Goal: Communication & Community: Connect with others

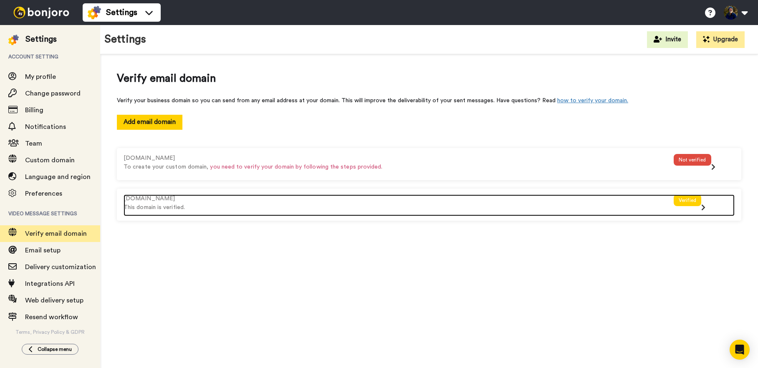
click at [682, 202] on div "Verified" at bounding box center [688, 201] width 28 height 12
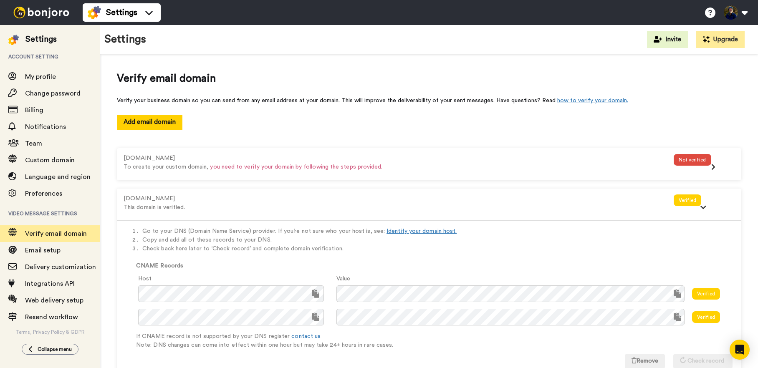
click at [46, 14] on img at bounding box center [41, 13] width 63 height 12
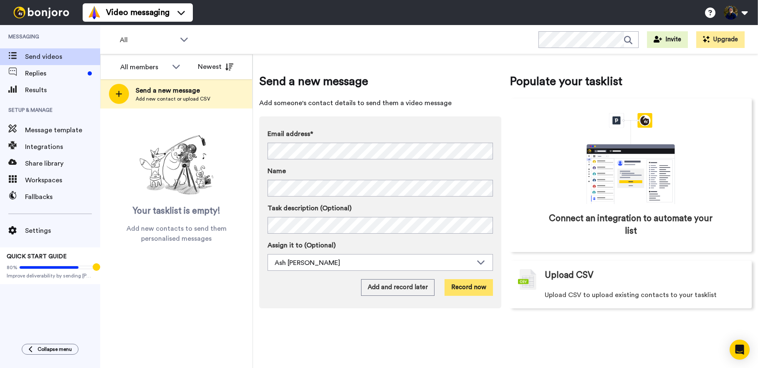
click at [472, 285] on button "Record now" at bounding box center [469, 287] width 48 height 17
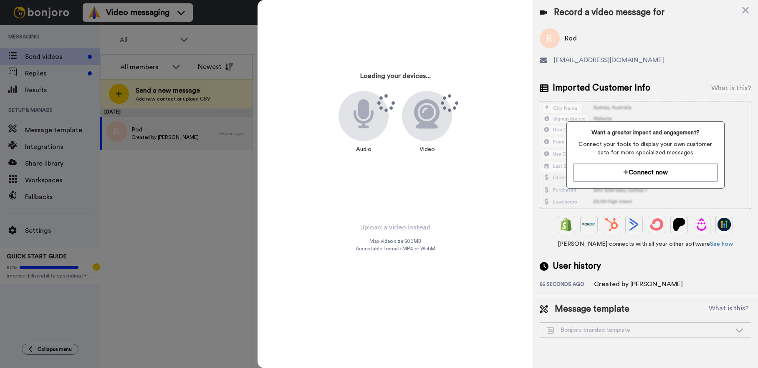
click at [350, 120] on div at bounding box center [364, 116] width 50 height 50
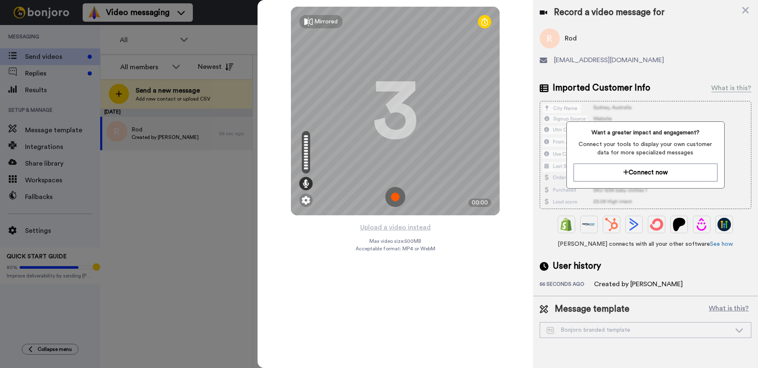
click at [395, 198] on img at bounding box center [395, 197] width 20 height 20
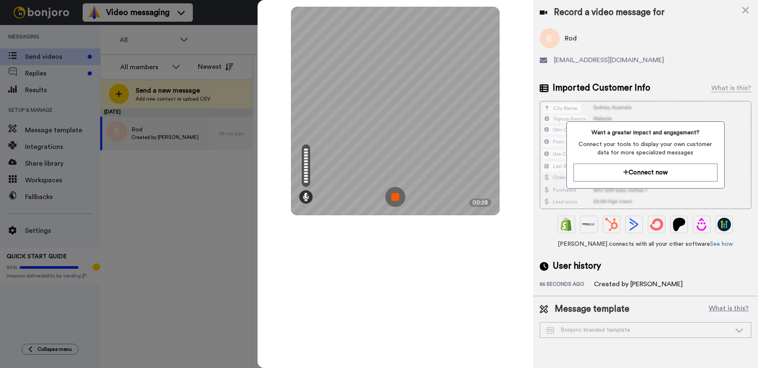
click at [395, 198] on img at bounding box center [395, 197] width 20 height 20
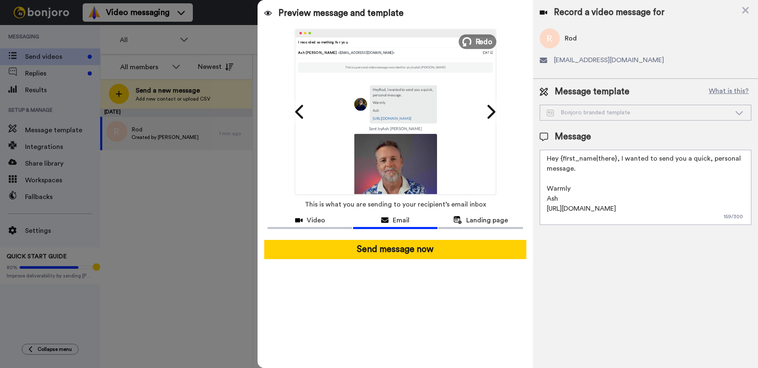
click at [478, 39] on span "Redo" at bounding box center [485, 41] width 18 height 11
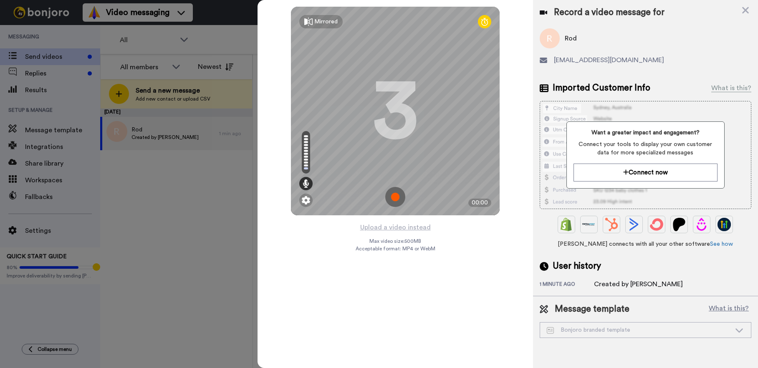
click at [395, 196] on img at bounding box center [395, 197] width 20 height 20
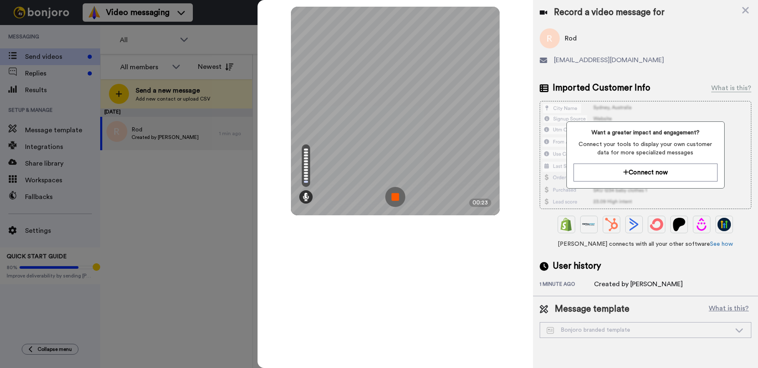
click at [390, 197] on img at bounding box center [395, 197] width 20 height 20
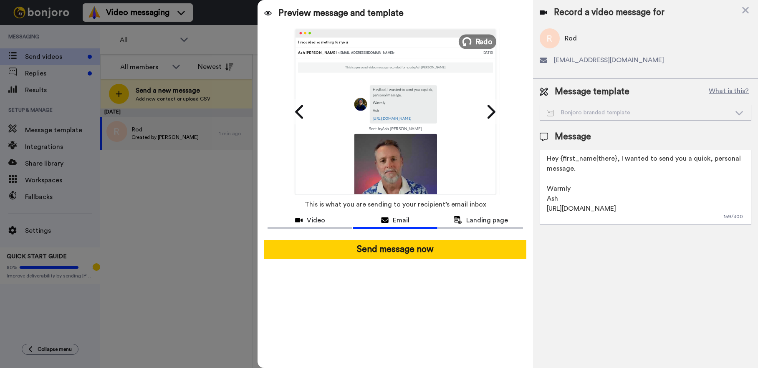
click at [473, 41] on button "Redo" at bounding box center [478, 41] width 38 height 15
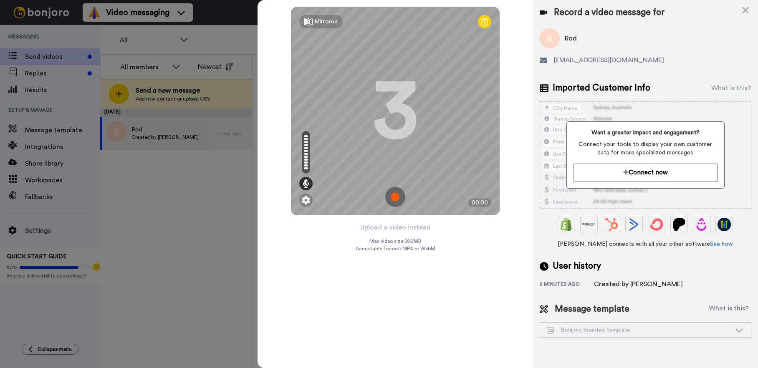
click at [396, 200] on img at bounding box center [395, 197] width 20 height 20
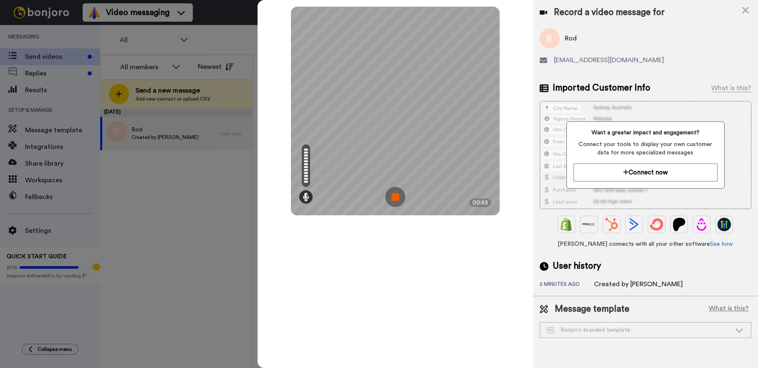
click at [401, 202] on img at bounding box center [395, 197] width 20 height 20
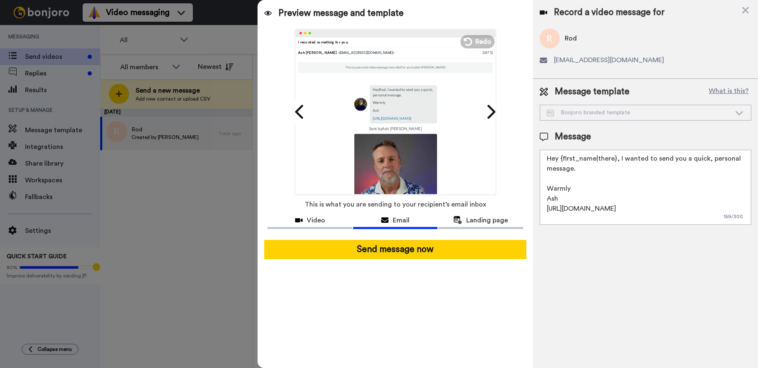
click at [582, 197] on textarea "Hey {first_name|there}, I wanted to send you a quick, personal message. Warmly …" at bounding box center [646, 187] width 212 height 75
drag, startPoint x: 547, startPoint y: 210, endPoint x: 748, endPoint y: 210, distance: 201.2
click at [748, 210] on textarea "Hey {first_name|there}, I wanted to send you a quick, personal message. Warmly …" at bounding box center [646, 187] width 212 height 75
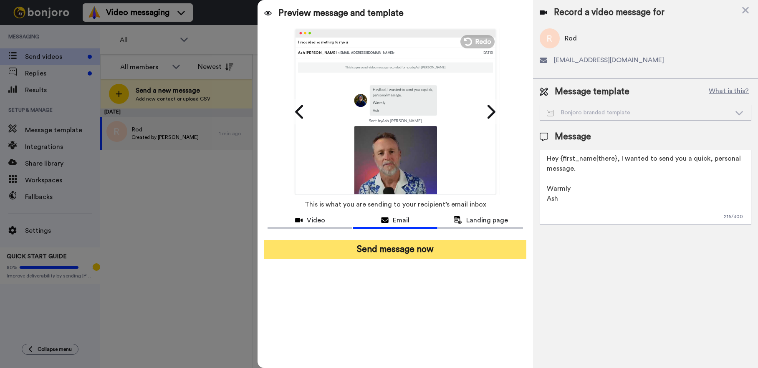
type textarea "Hey {first_name|there}, I wanted to send you a quick, personal message. Warmly …"
click at [404, 249] on button "Send message now" at bounding box center [395, 249] width 262 height 19
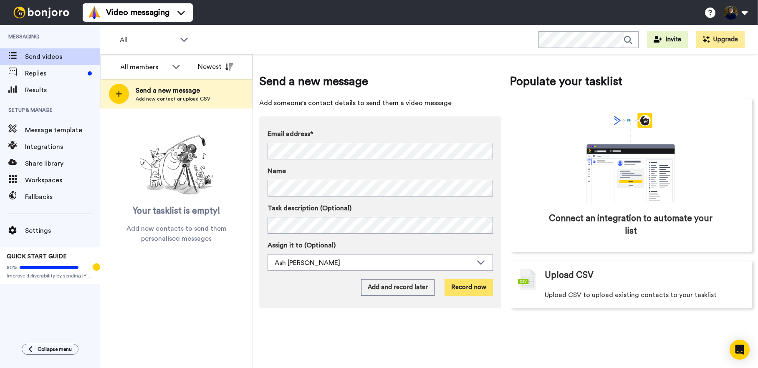
click at [466, 288] on button "Record now" at bounding box center [469, 287] width 48 height 17
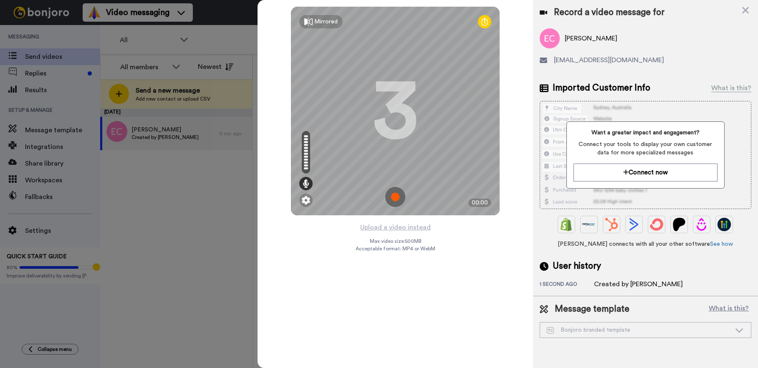
click at [397, 198] on img at bounding box center [395, 197] width 20 height 20
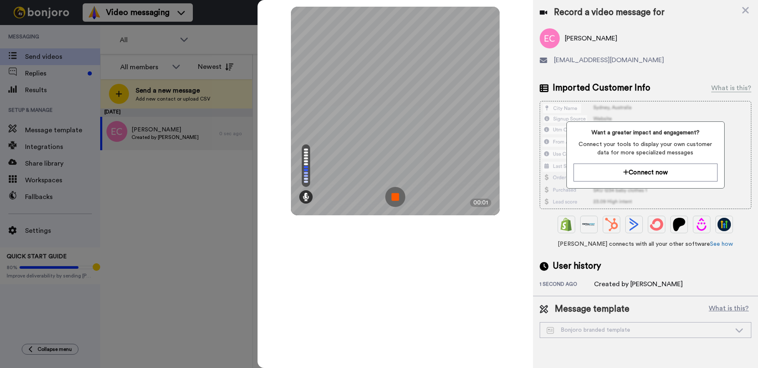
click at [397, 198] on img at bounding box center [395, 197] width 20 height 20
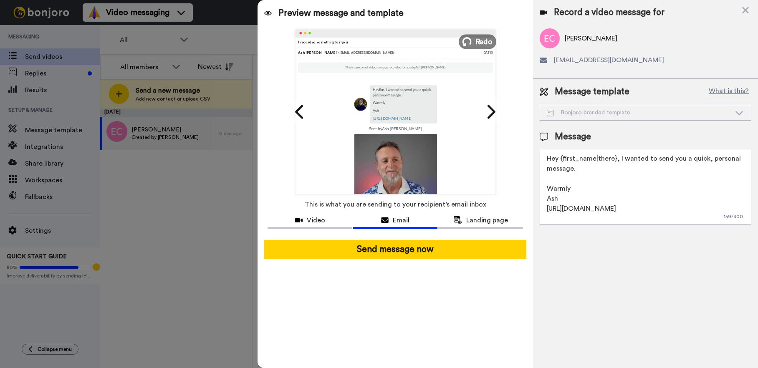
click at [472, 40] on icon at bounding box center [467, 41] width 9 height 9
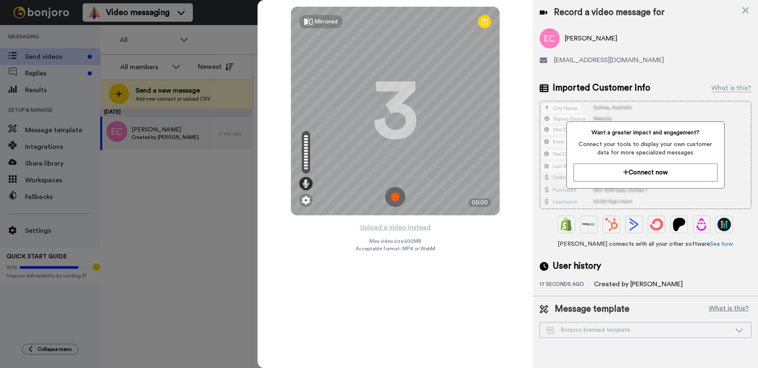
click at [397, 197] on img at bounding box center [395, 197] width 20 height 20
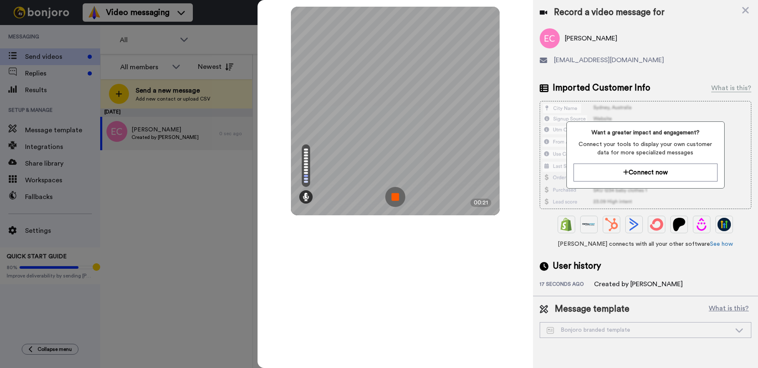
click at [395, 200] on img at bounding box center [395, 197] width 20 height 20
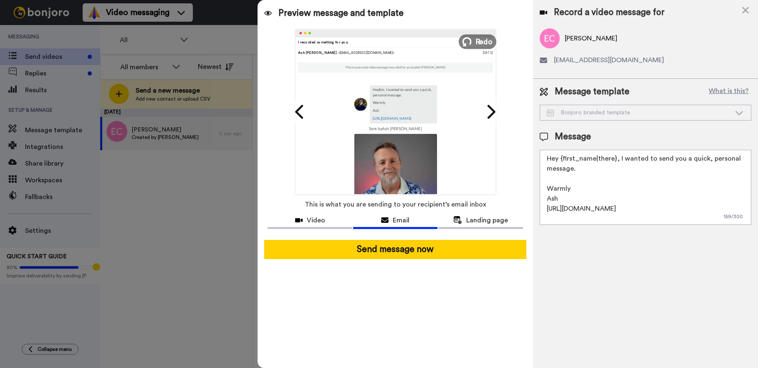
click at [479, 42] on span "Redo" at bounding box center [485, 41] width 18 height 11
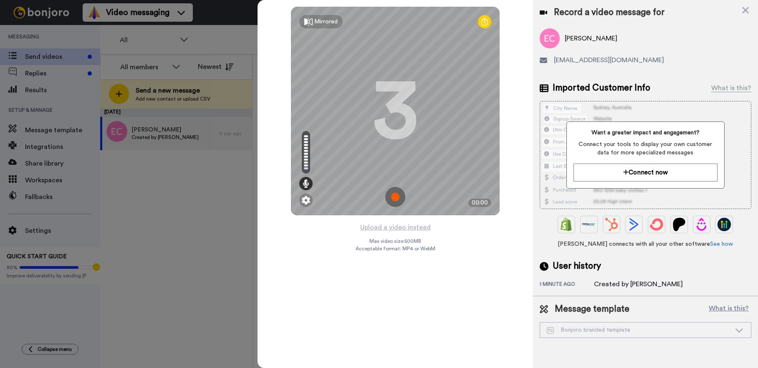
click at [395, 195] on img at bounding box center [395, 197] width 20 height 20
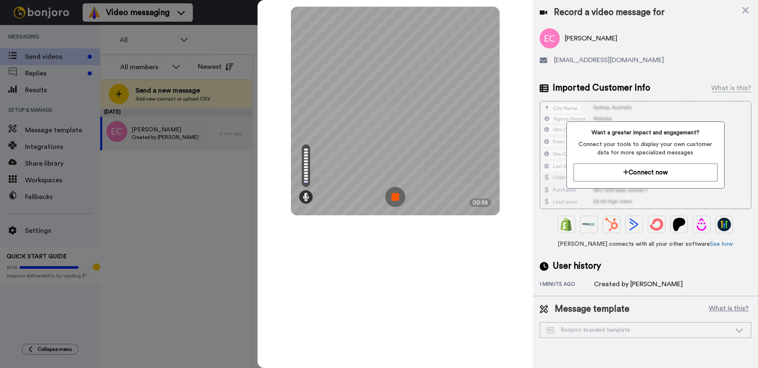
click at [391, 200] on img at bounding box center [395, 197] width 20 height 20
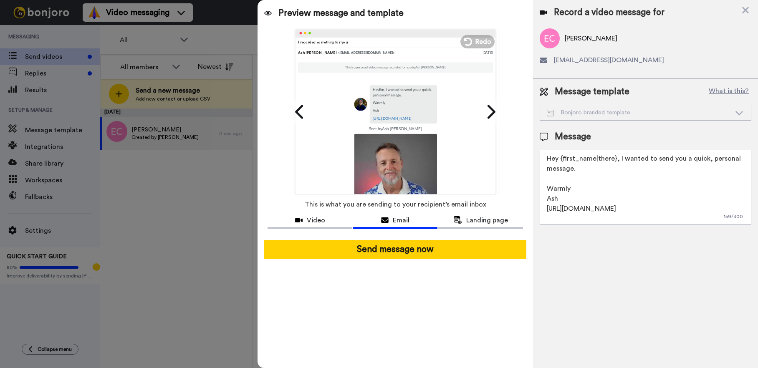
click at [589, 193] on textarea "Hey {first_name|there}, I wanted to send you a quick, personal message. Warmly …" at bounding box center [646, 187] width 212 height 75
drag, startPoint x: 546, startPoint y: 211, endPoint x: 733, endPoint y: 212, distance: 186.2
click at [733, 212] on textarea "Hey {first_name|there}, I wanted to send you a quick, personal message. Warmly …" at bounding box center [646, 187] width 212 height 75
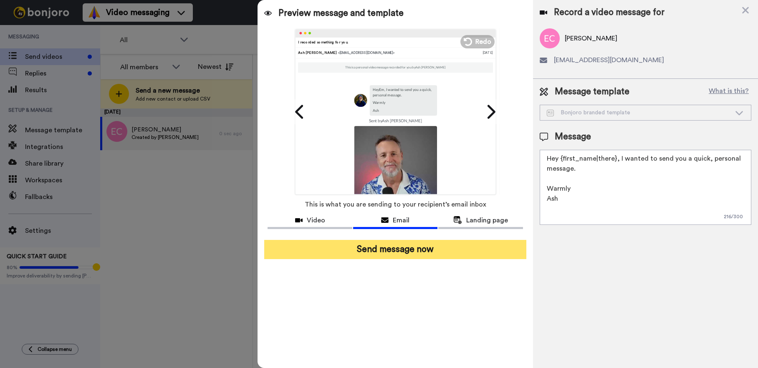
type textarea "Hey {first_name|there}, I wanted to send you a quick, personal message. Warmly …"
click at [407, 251] on button "Send message now" at bounding box center [395, 249] width 262 height 19
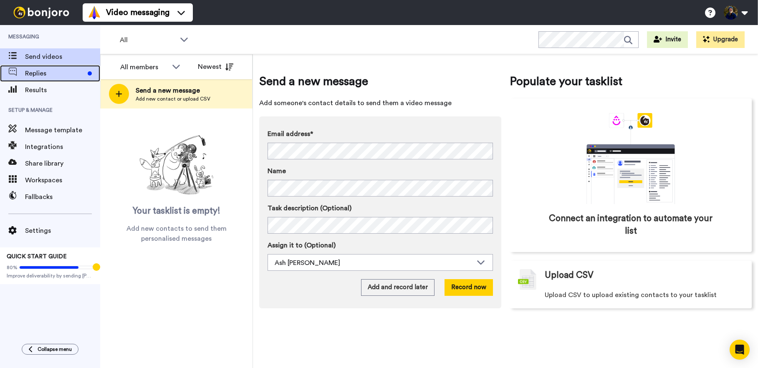
click at [48, 76] on span "Replies" at bounding box center [54, 73] width 59 height 10
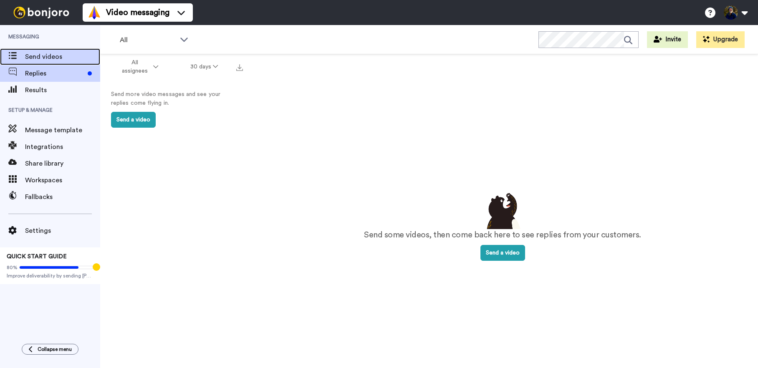
click at [43, 58] on span "Send videos" at bounding box center [62, 57] width 75 height 10
